Goal: Task Accomplishment & Management: Use online tool/utility

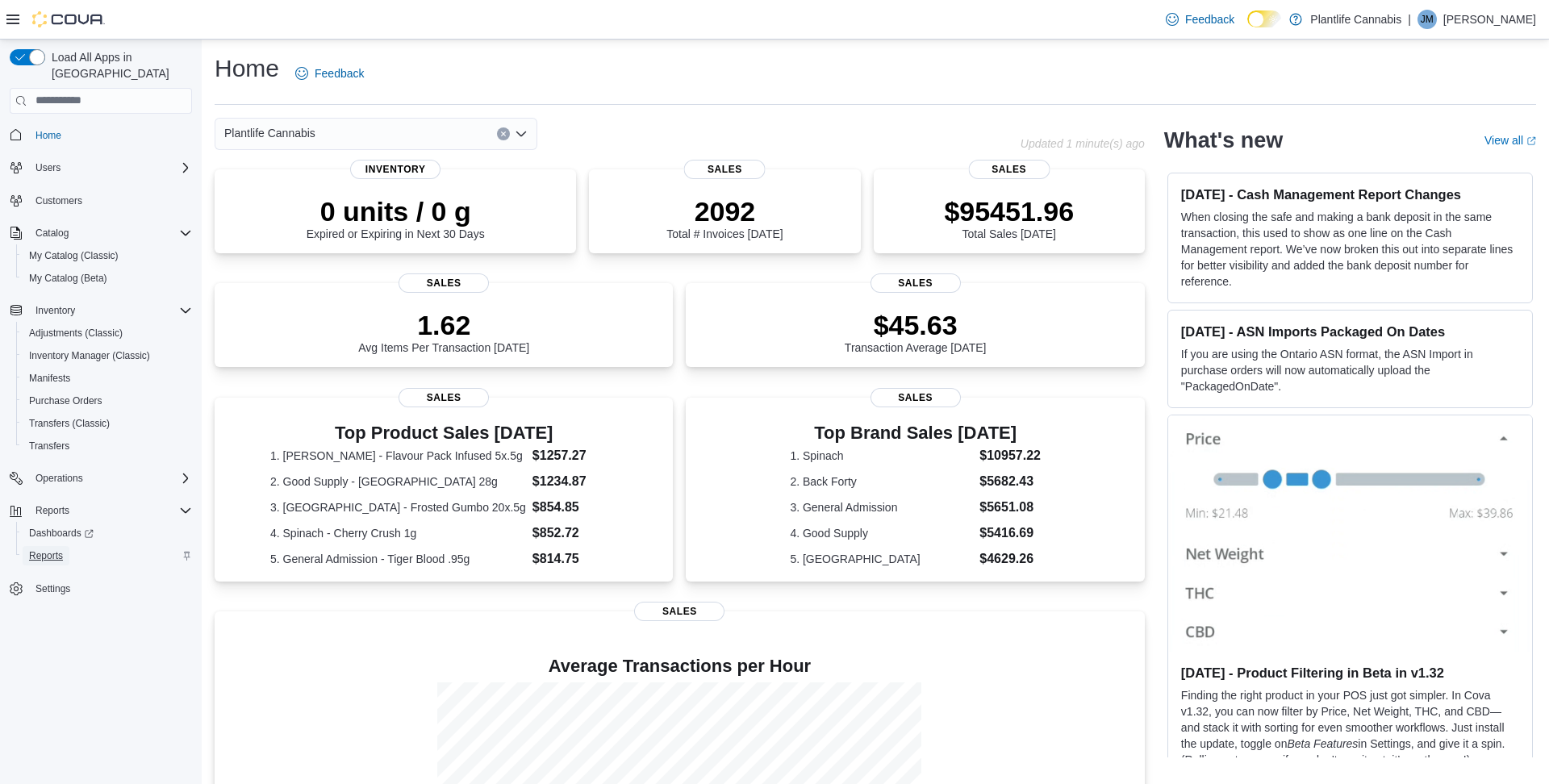
click at [66, 546] on link "Reports" at bounding box center [46, 556] width 47 height 19
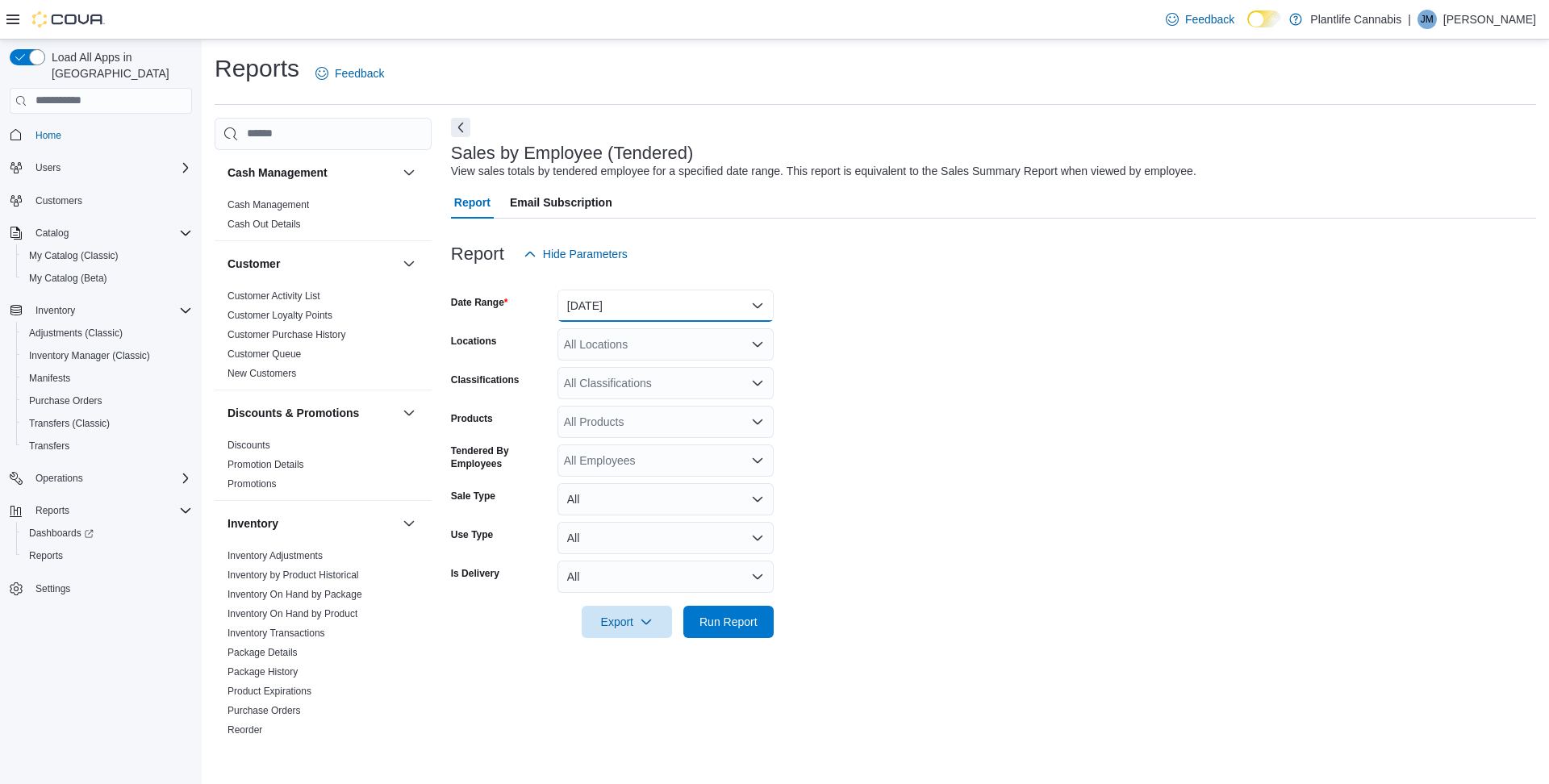
click at [630, 301] on button "[DATE]" at bounding box center [665, 306] width 216 height 32
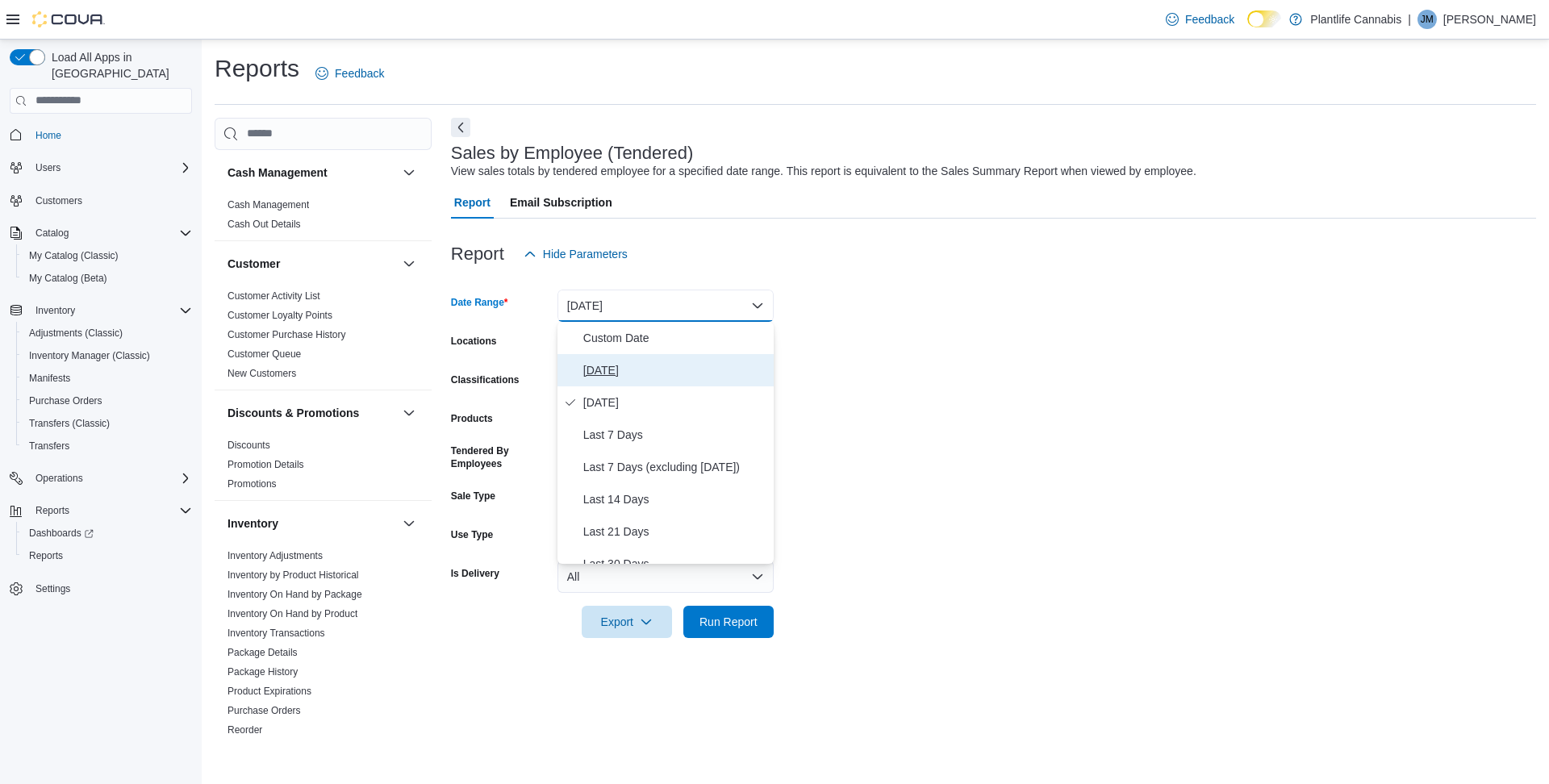
click at [626, 375] on span "[DATE]" at bounding box center [675, 370] width 184 height 19
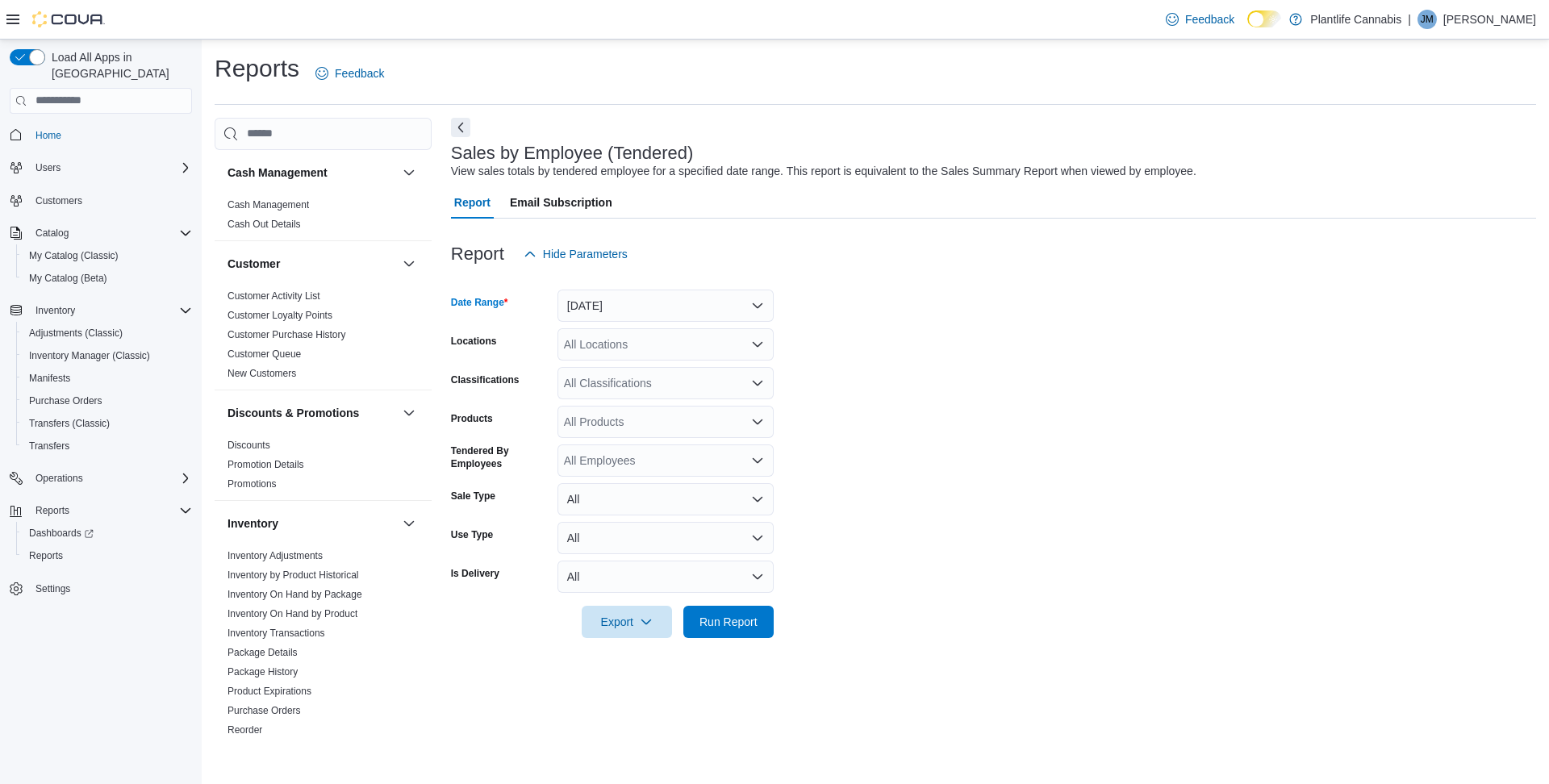
click at [640, 345] on div "All Locations" at bounding box center [665, 344] width 216 height 32
type input "***"
click at [646, 375] on span "Lloydminster" at bounding box center [632, 371] width 64 height 16
click at [753, 625] on span "Run Report" at bounding box center [728, 620] width 58 height 16
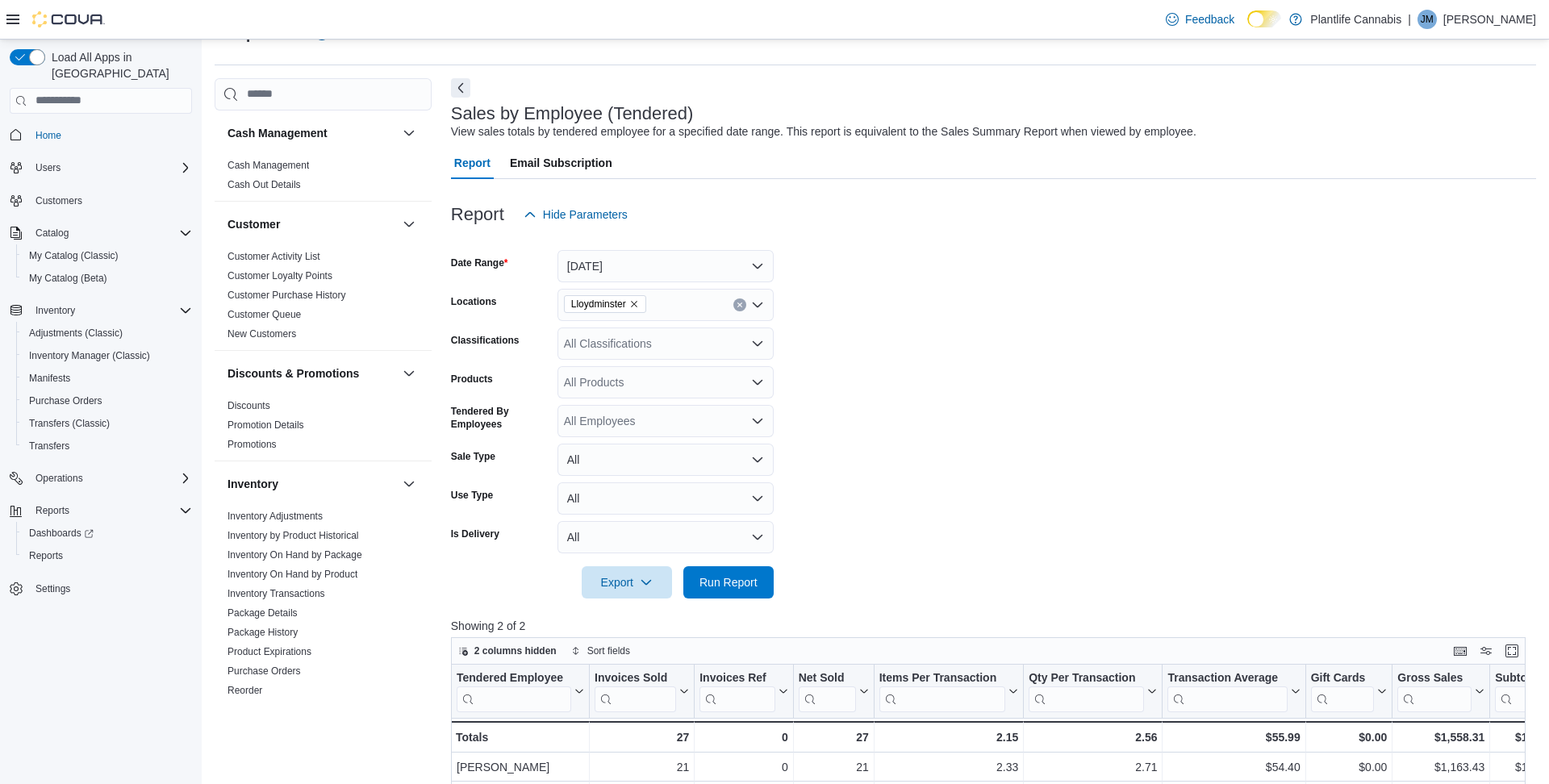
scroll to position [14, 0]
